Goal: Find specific page/section: Find specific page/section

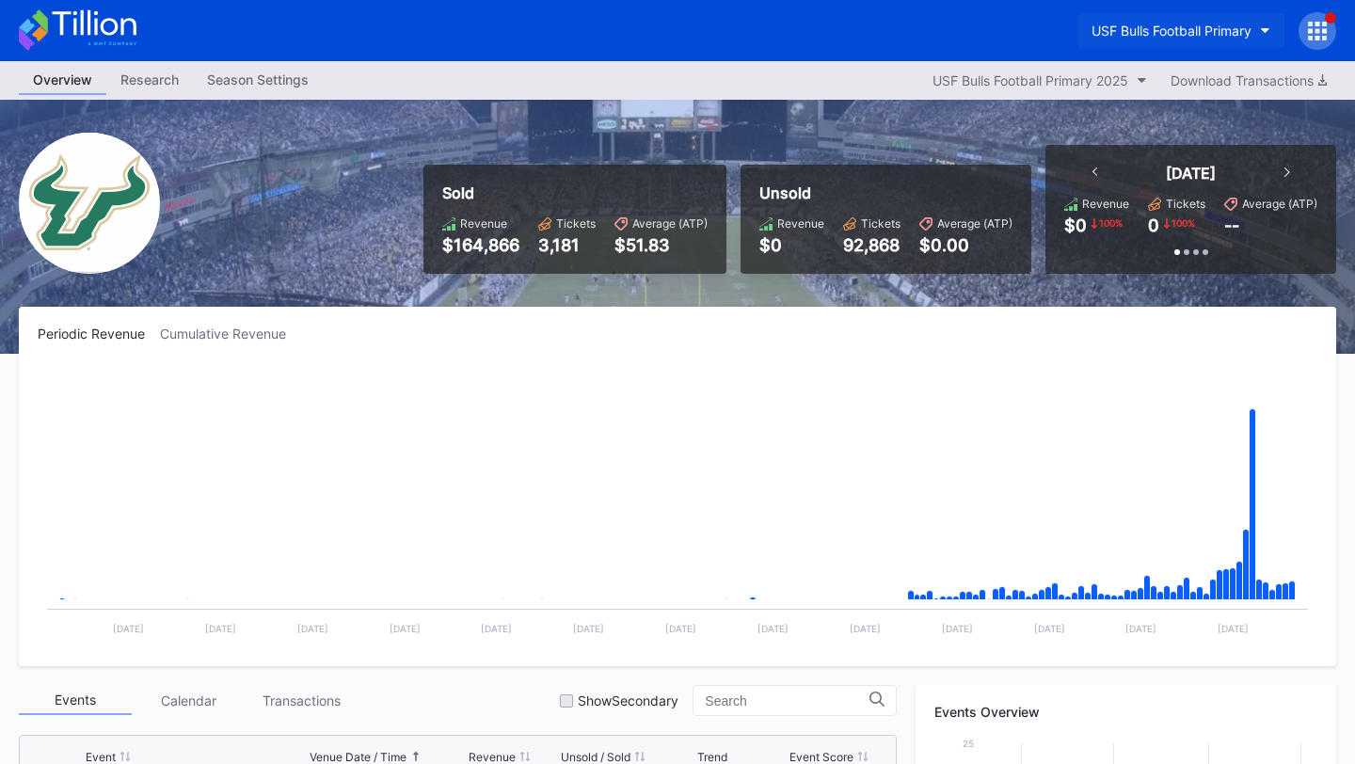
click at [1160, 23] on div "USF Bulls Football Primary" at bounding box center [1172, 31] width 160 height 16
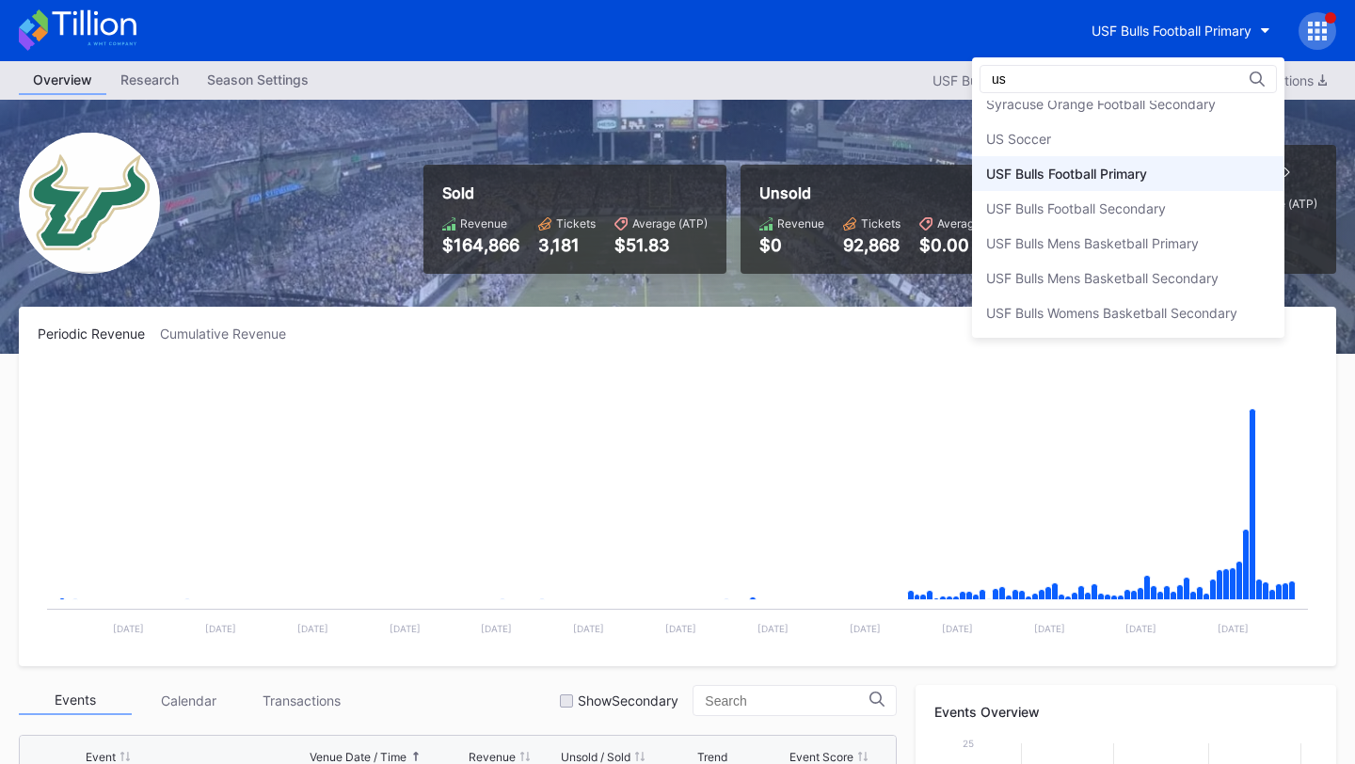
type input "u"
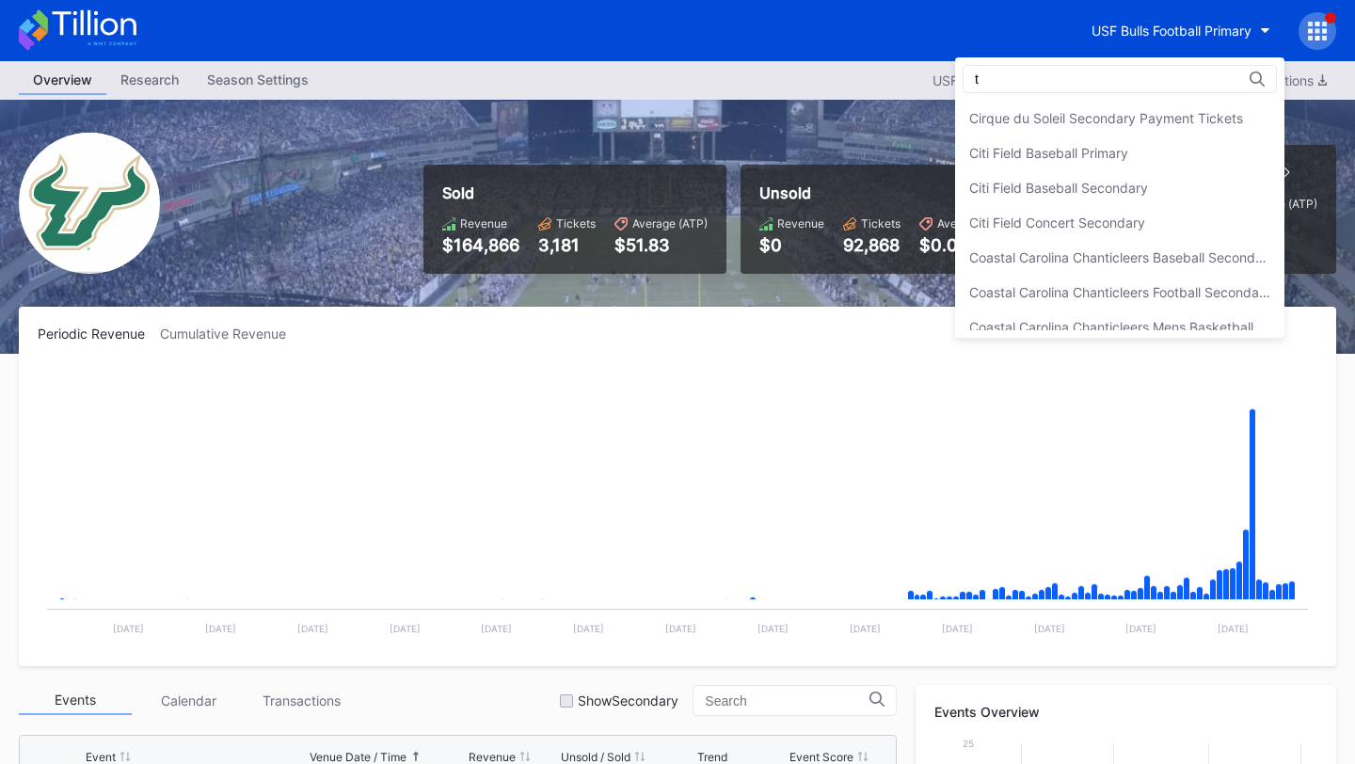
scroll to position [4561, 0]
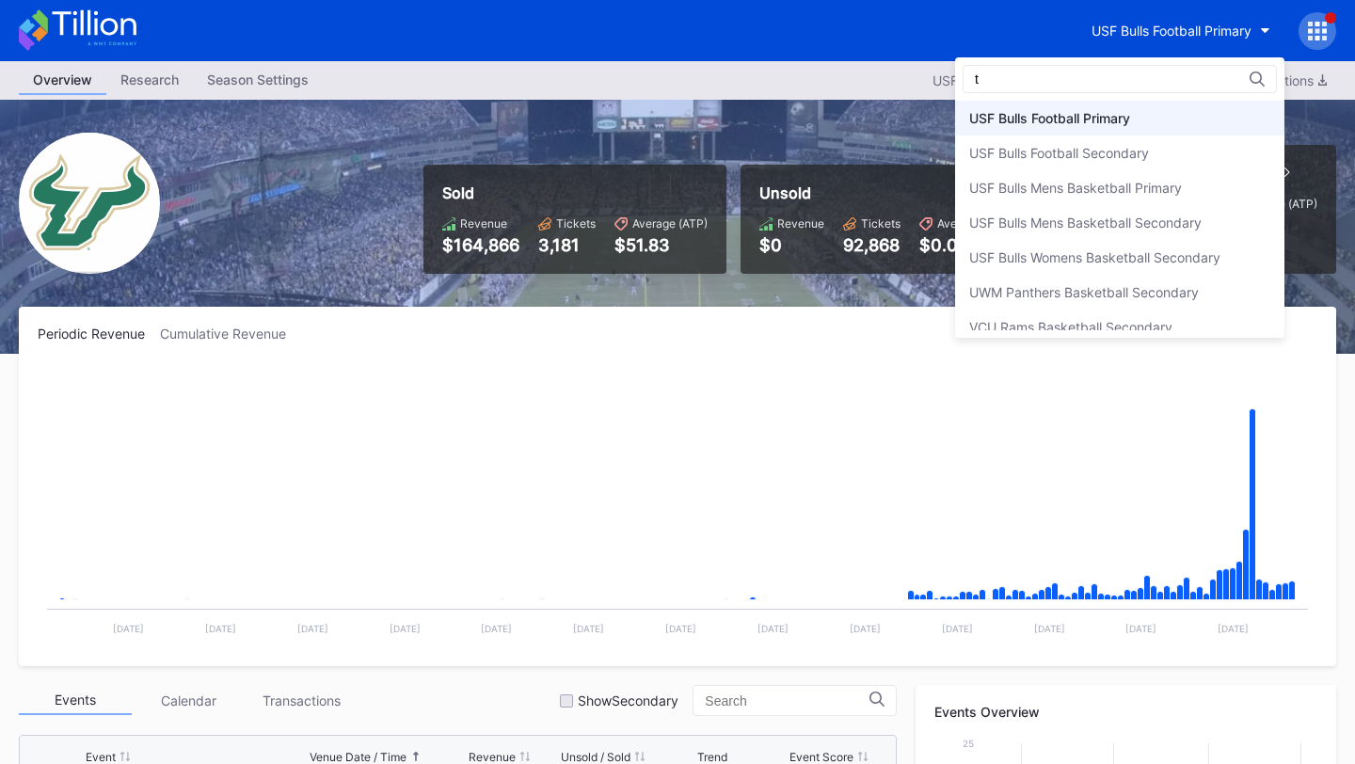
type input "t"
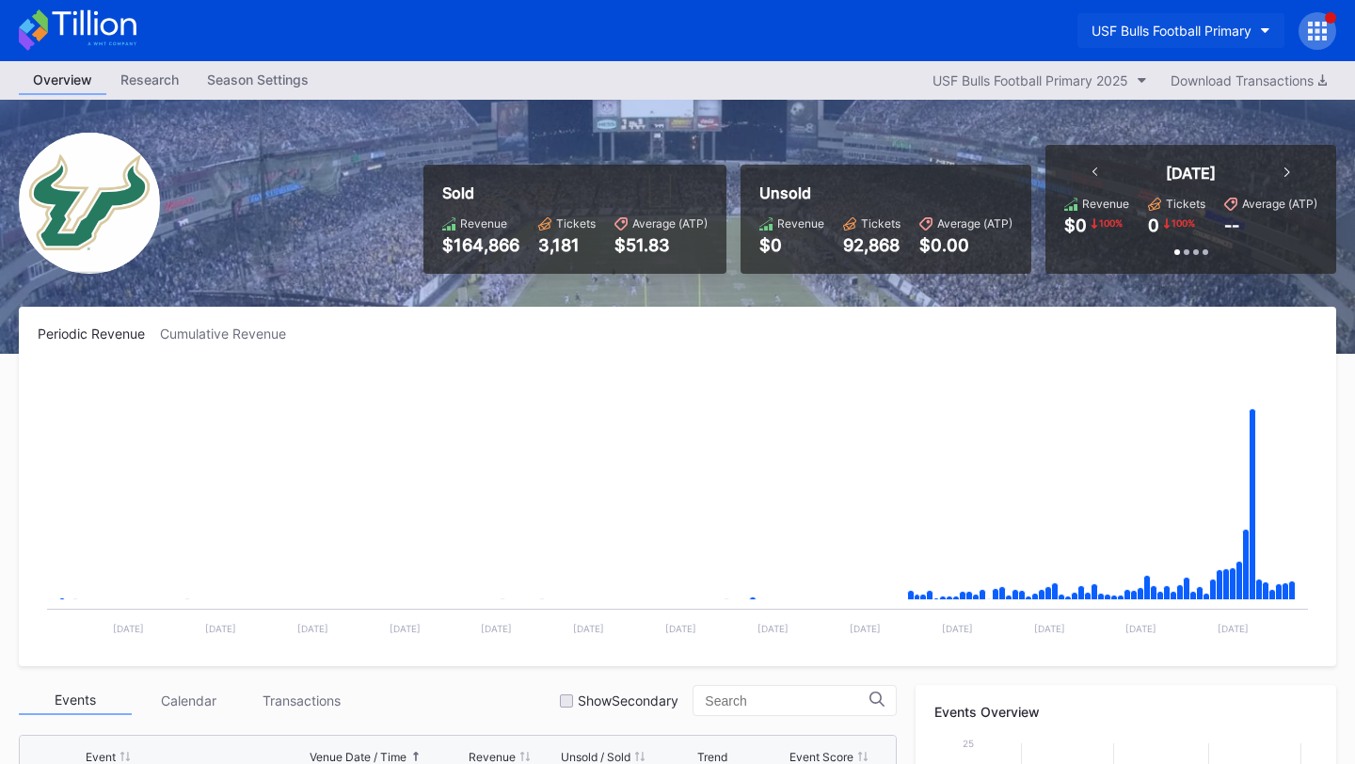
click at [1204, 27] on div "USF Bulls Football Primary" at bounding box center [1172, 31] width 160 height 16
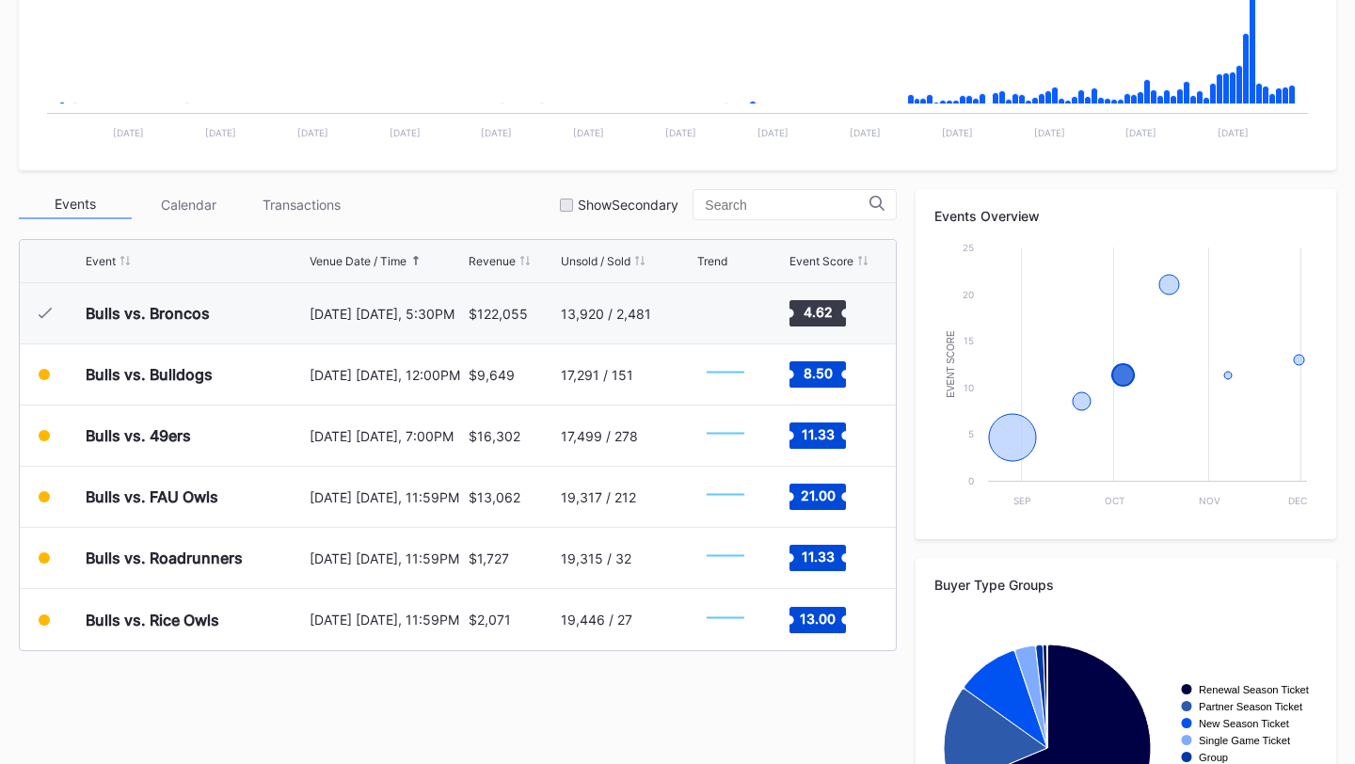
scroll to position [0, 0]
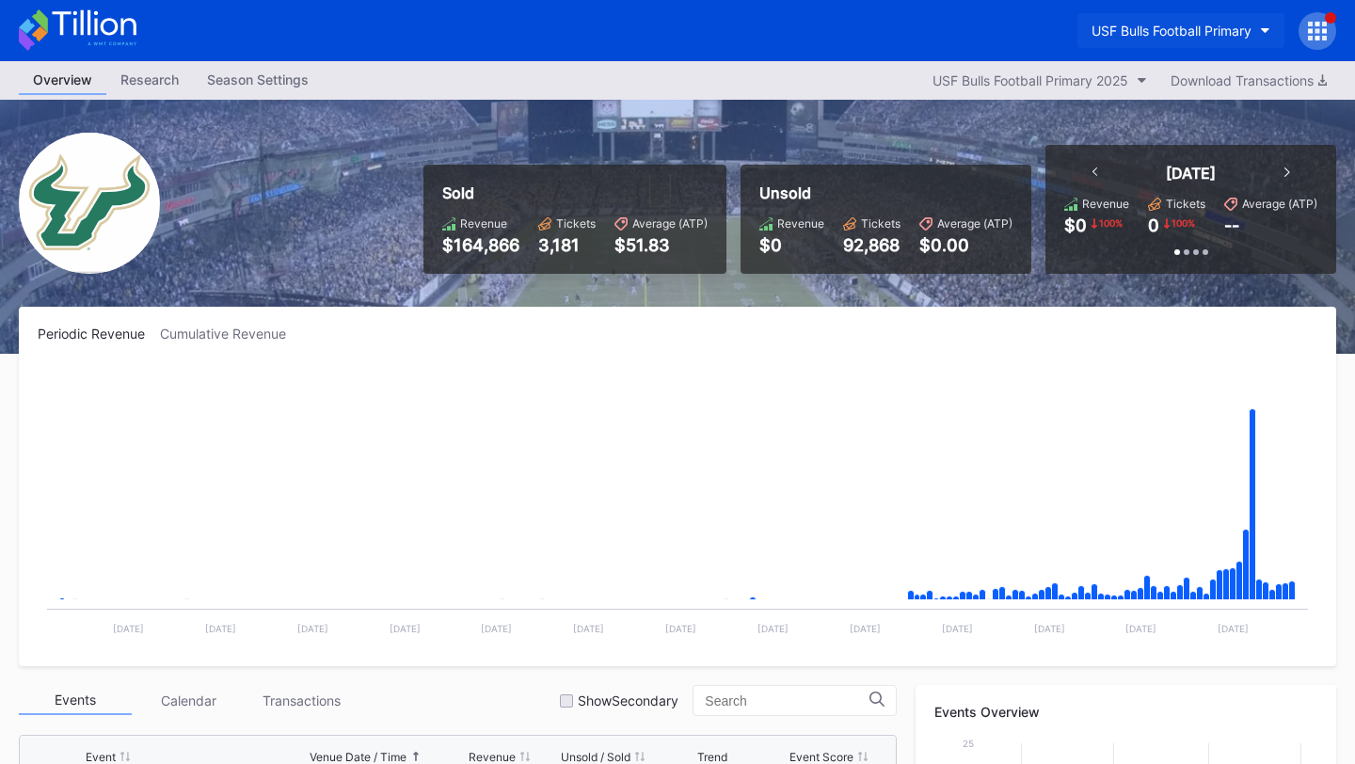
click at [1173, 37] on div "USF Bulls Football Primary" at bounding box center [1172, 31] width 160 height 16
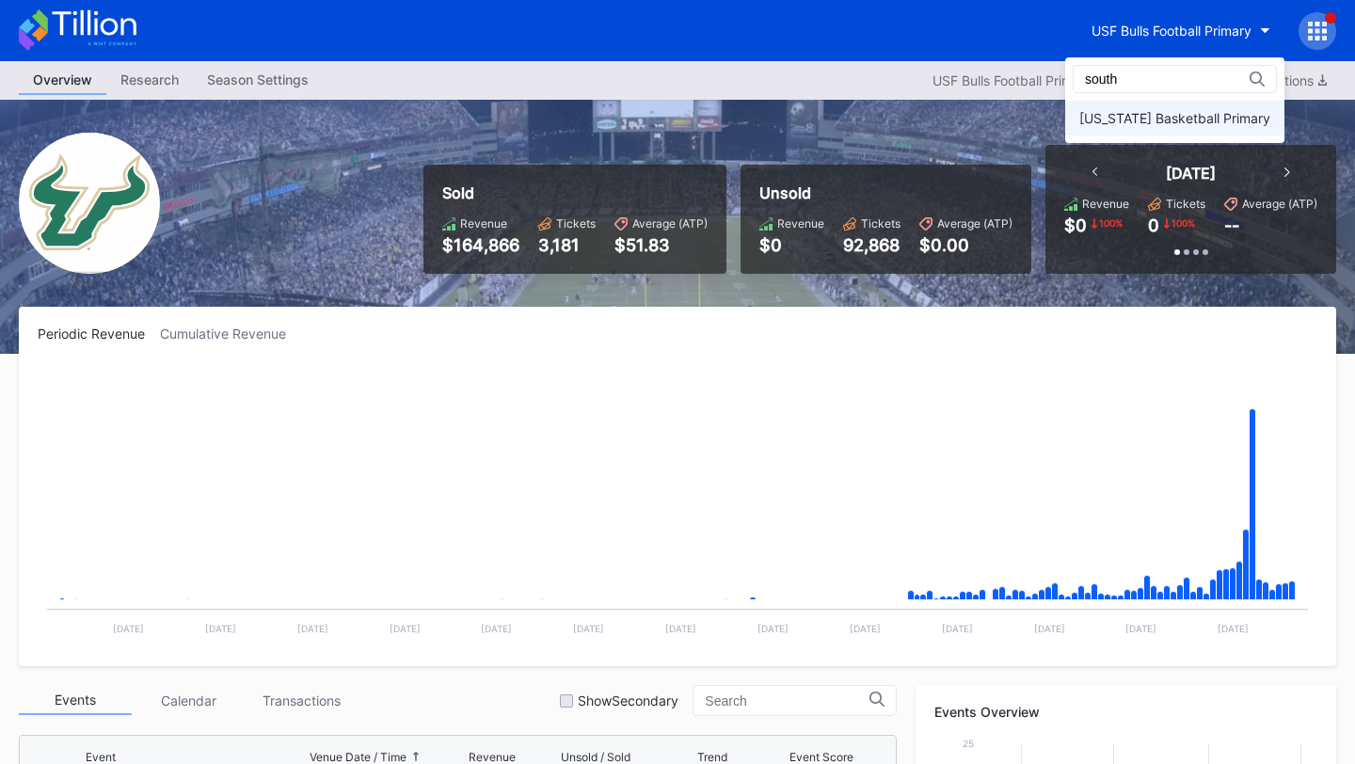
type input "south"
click at [1119, 114] on div "[US_STATE] Basketball Primary" at bounding box center [1174, 118] width 191 height 16
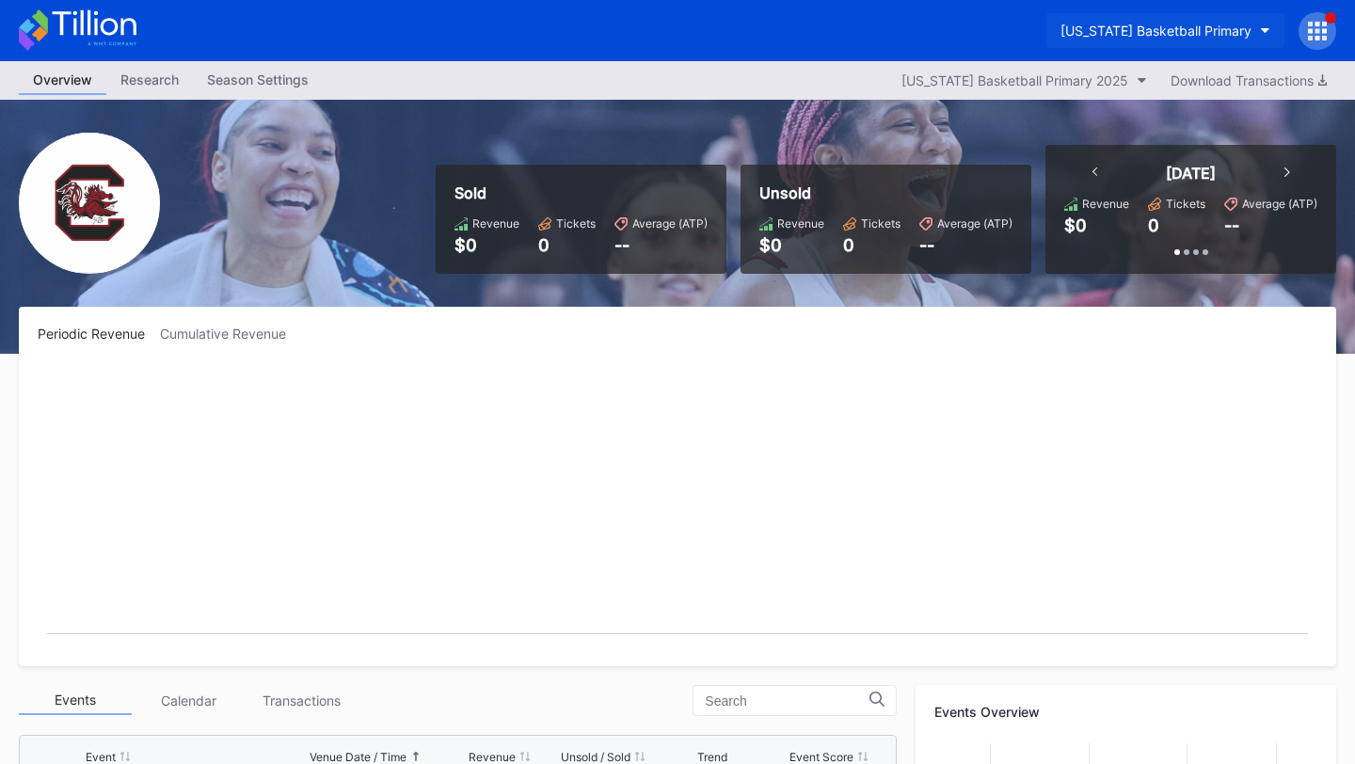
click at [1194, 25] on div "[US_STATE] Basketball Primary" at bounding box center [1156, 31] width 191 height 16
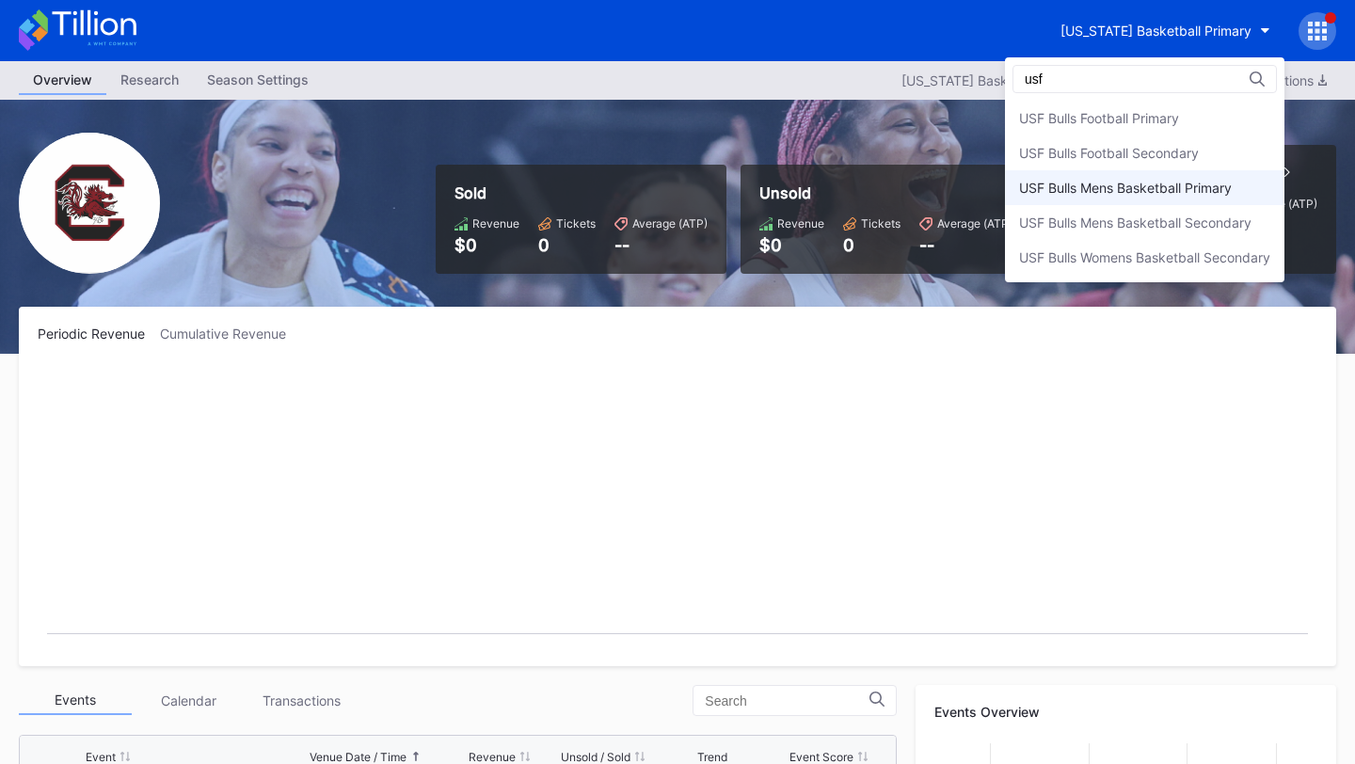
type input "usf"
click at [1112, 190] on div "USF Bulls Mens Basketball Primary" at bounding box center [1125, 188] width 213 height 16
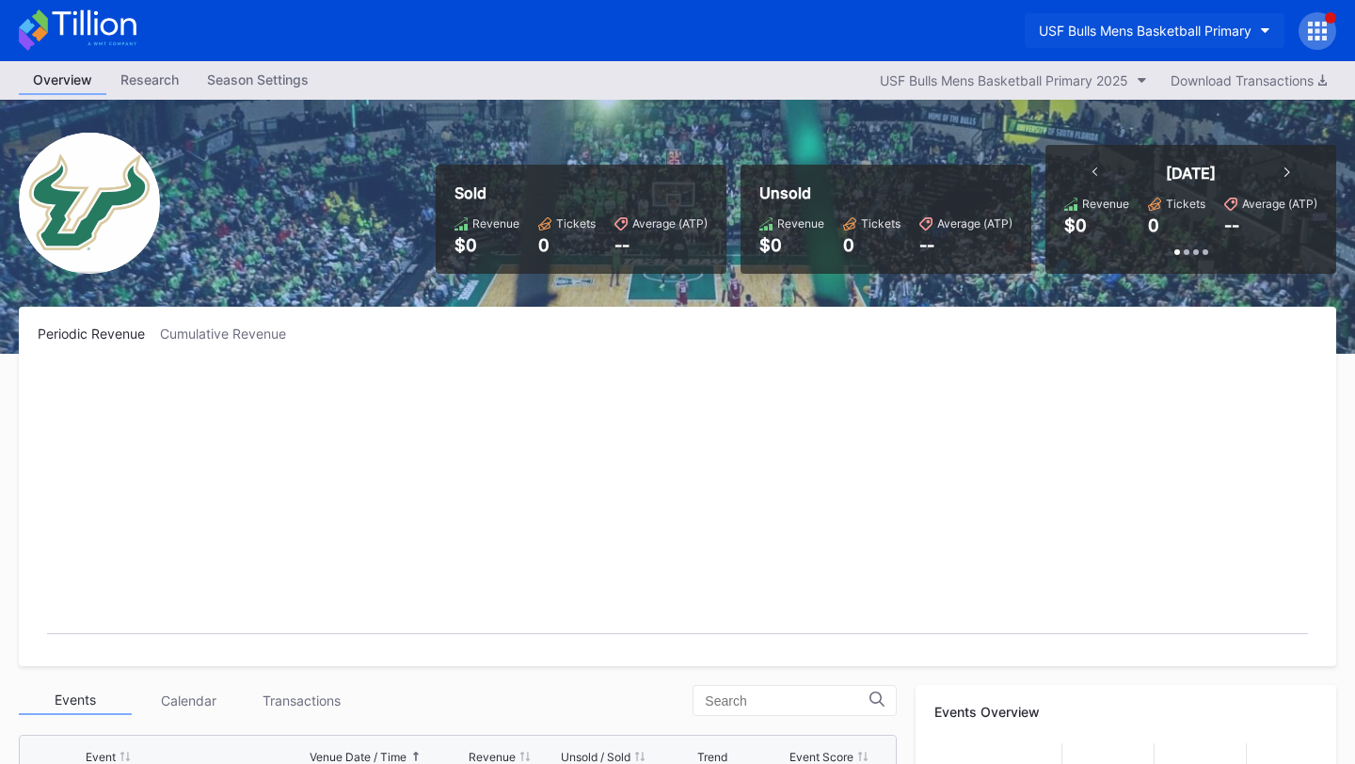
click at [1186, 46] on button "USF Bulls Mens Basketball Primary" at bounding box center [1155, 30] width 260 height 35
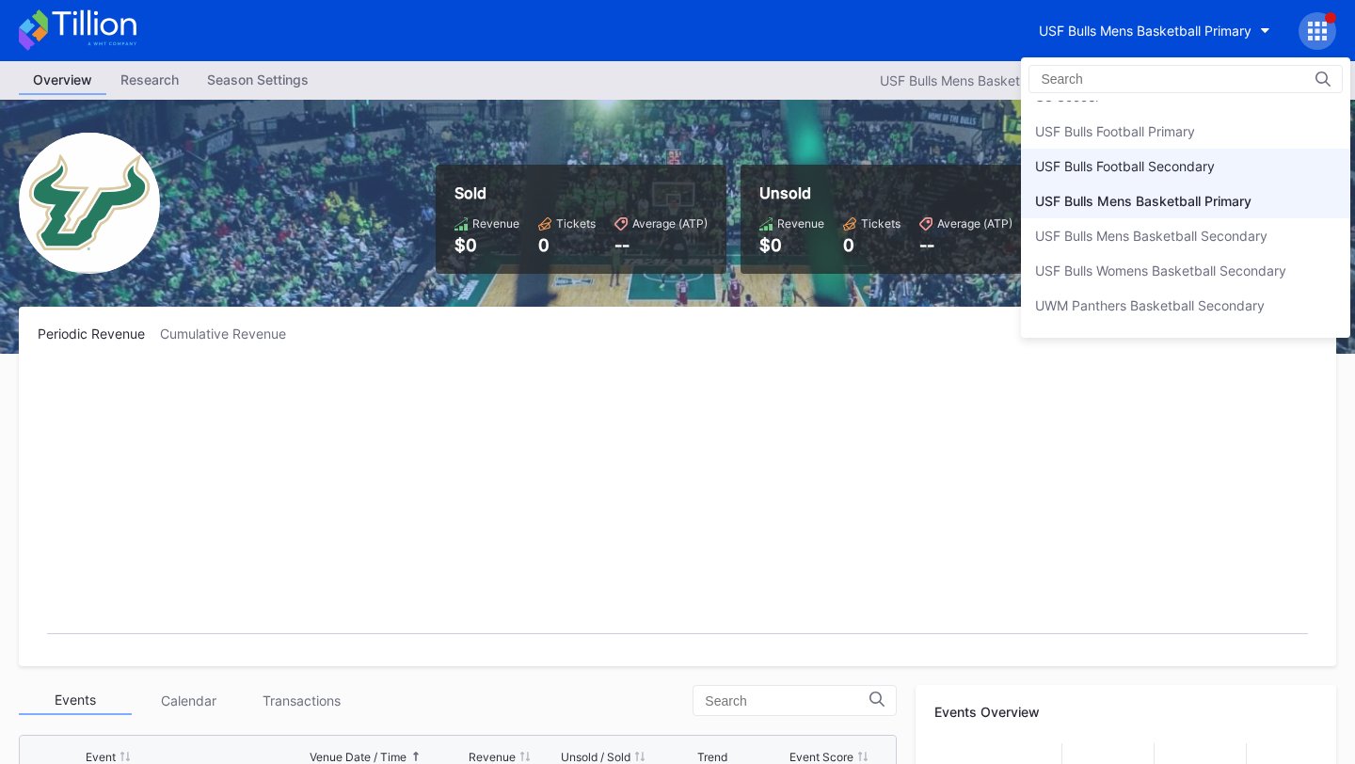
scroll to position [6252, 0]
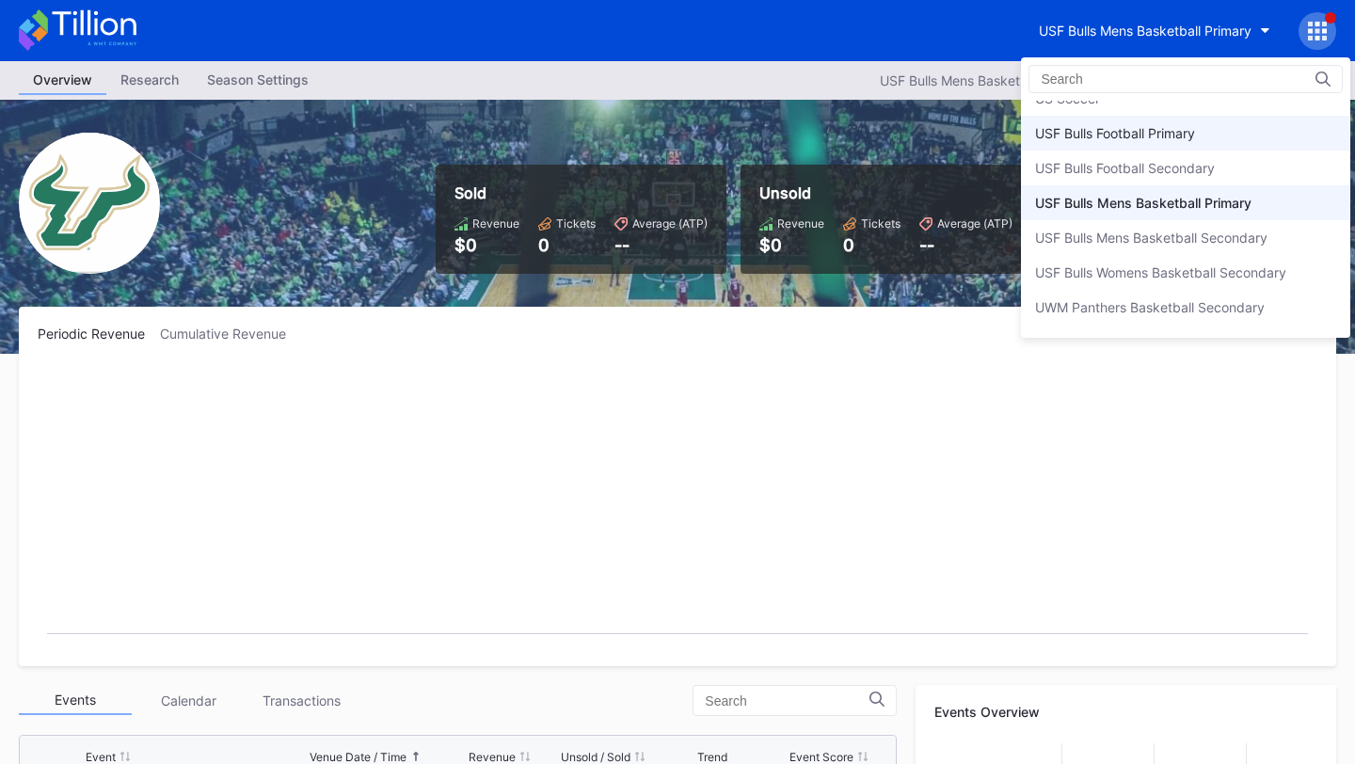
click at [1175, 138] on div "USF Bulls Football Primary" at bounding box center [1115, 133] width 160 height 16
